Goal: Task Accomplishment & Management: Use online tool/utility

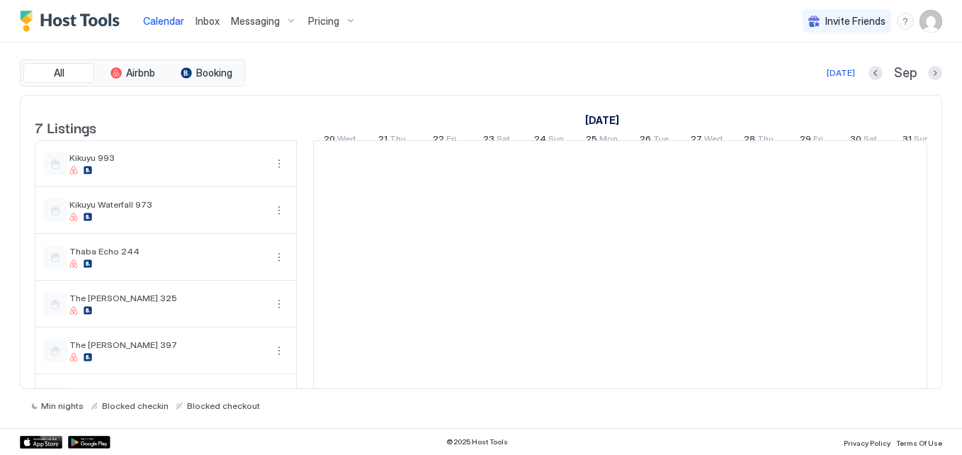
scroll to position [0, 787]
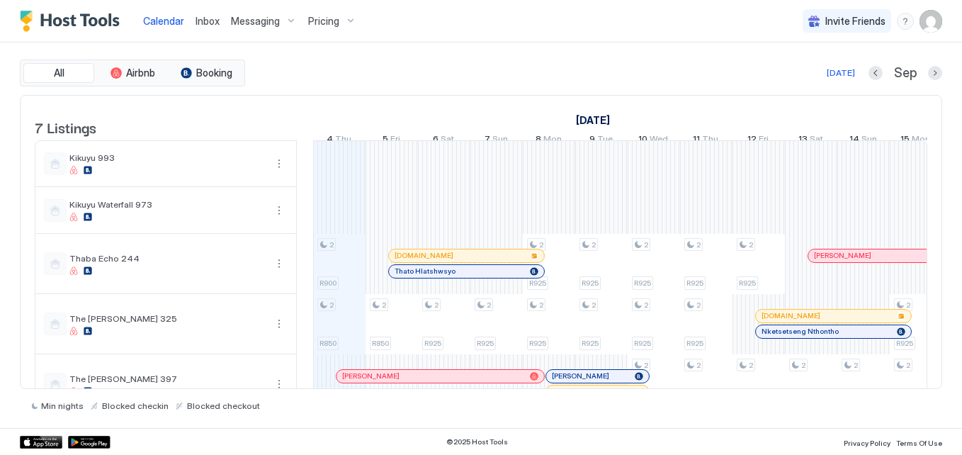
click at [259, 23] on span "Messaging" at bounding box center [255, 21] width 49 height 13
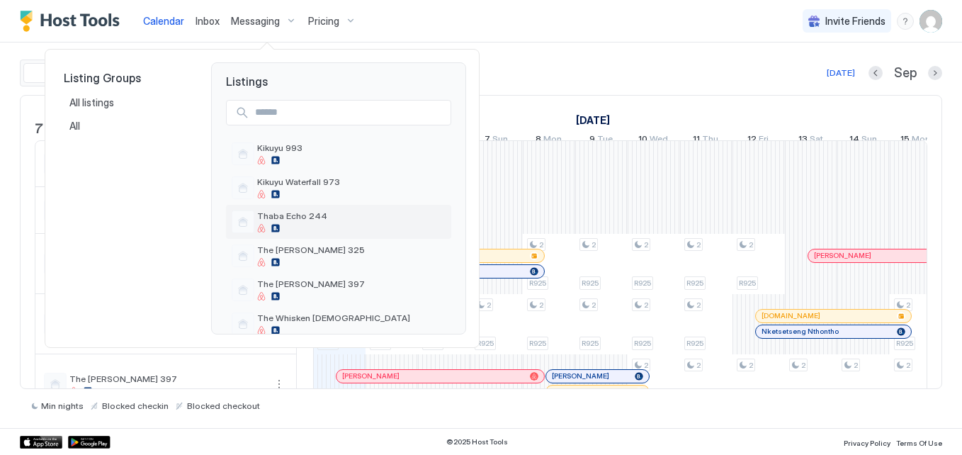
click at [312, 219] on span "Thaba Echo 244" at bounding box center [351, 215] width 188 height 11
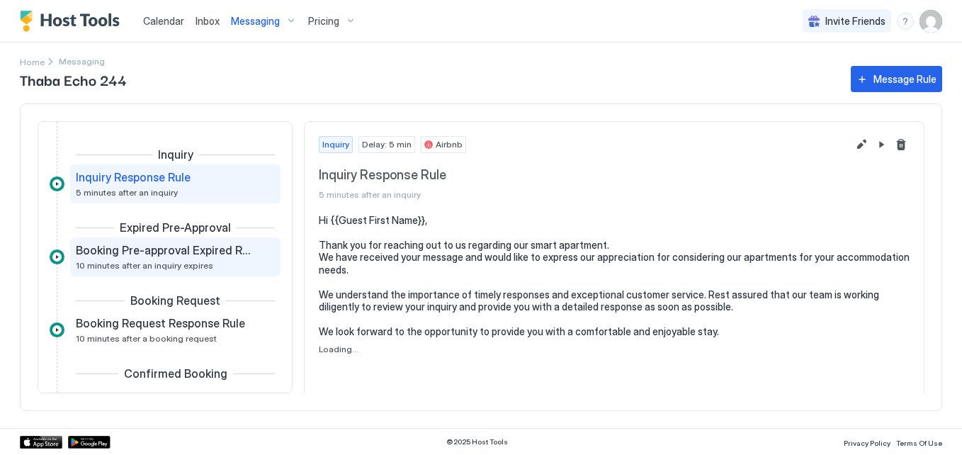
click at [204, 264] on div "Booking Pre-approval Expired Rule 10 minutes after an inquiry expires" at bounding box center [165, 257] width 179 height 28
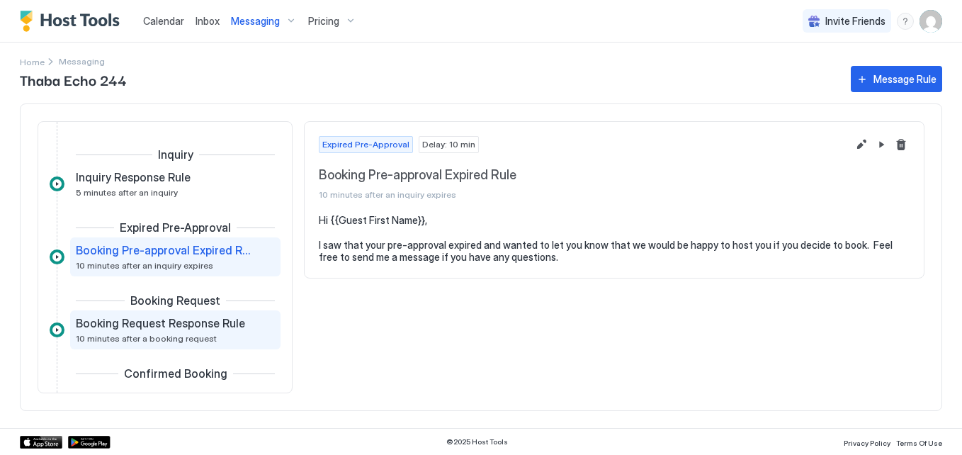
click at [193, 333] on div "Booking Request Response Rule 10 minutes after a booking request" at bounding box center [165, 330] width 179 height 28
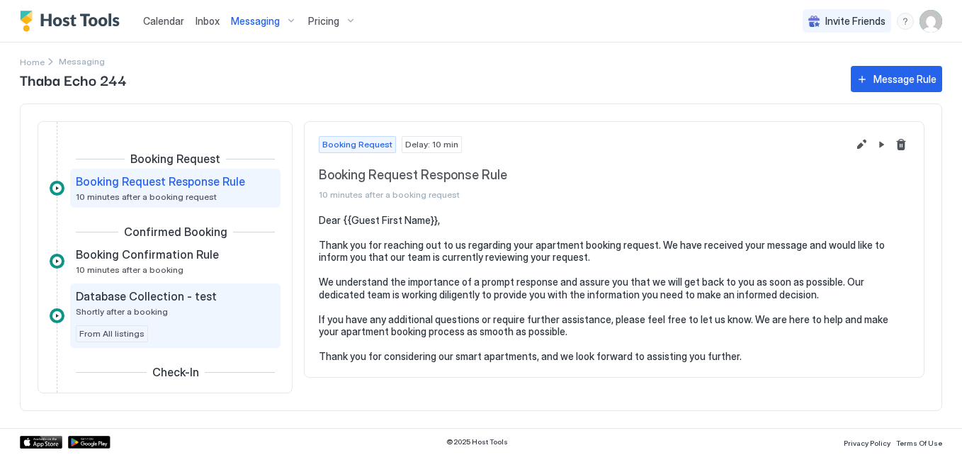
click at [191, 319] on div "Database Collection - test Shortly after a booking From All listings" at bounding box center [175, 315] width 199 height 53
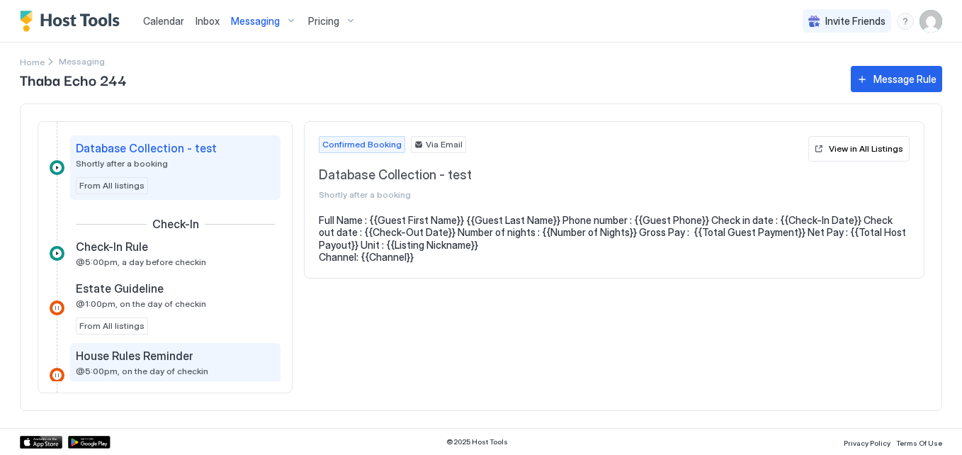
scroll to position [354, 0]
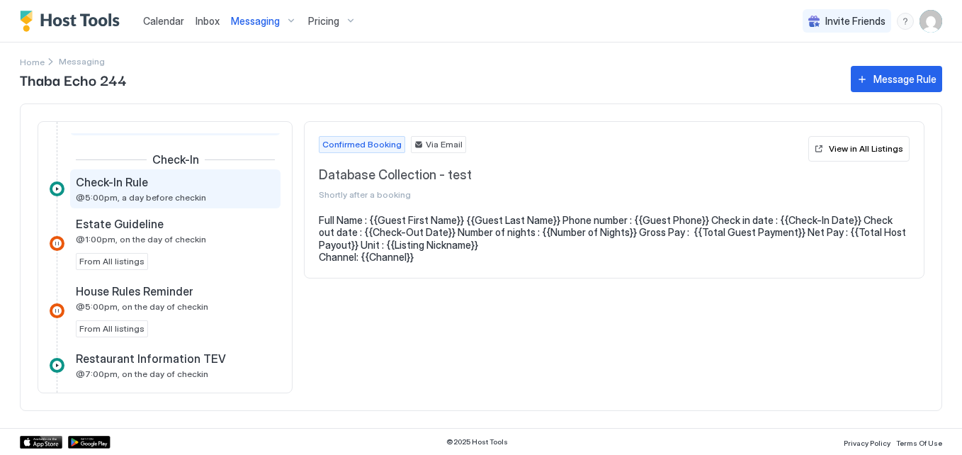
click at [179, 198] on span "@5:00pm, a day before checkin" at bounding box center [141, 197] width 130 height 11
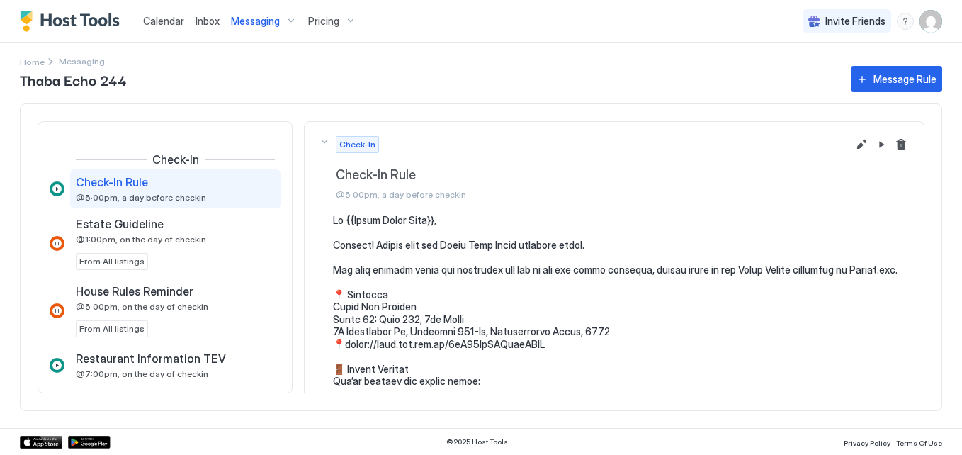
scroll to position [71, 0]
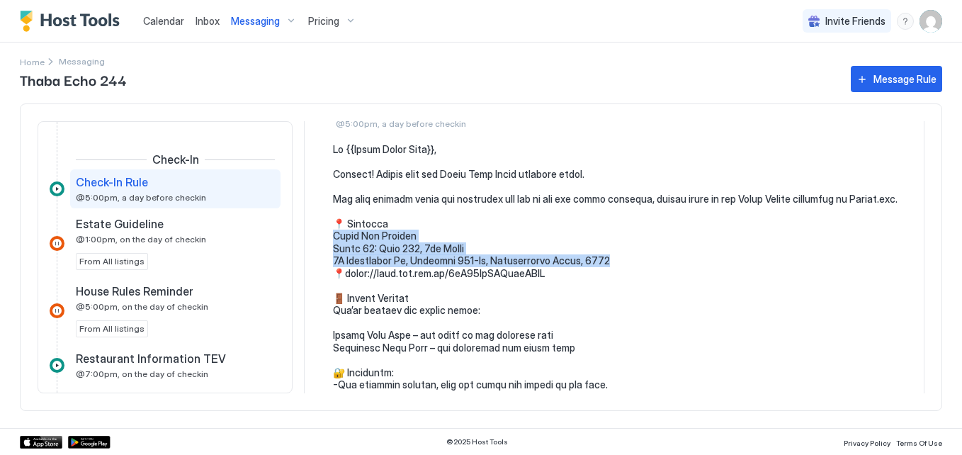
drag, startPoint x: 329, startPoint y: 247, endPoint x: 584, endPoint y: 270, distance: 255.5
click at [584, 270] on div at bounding box center [614, 402] width 591 height 518
copy pre "[STREET_ADDRESS]"
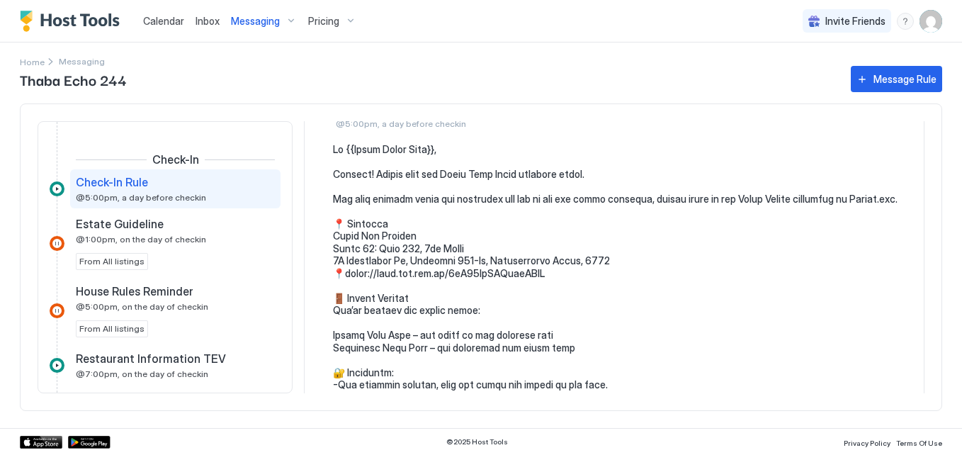
click at [673, 82] on span "Thaba Echo 244" at bounding box center [428, 79] width 817 height 21
